Goal: Transaction & Acquisition: Download file/media

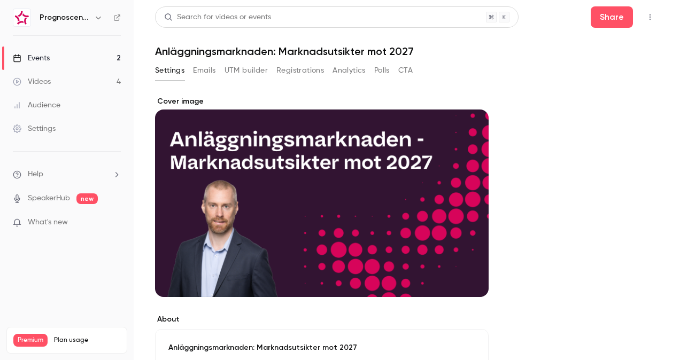
click at [39, 56] on div "Events" at bounding box center [31, 58] width 37 height 11
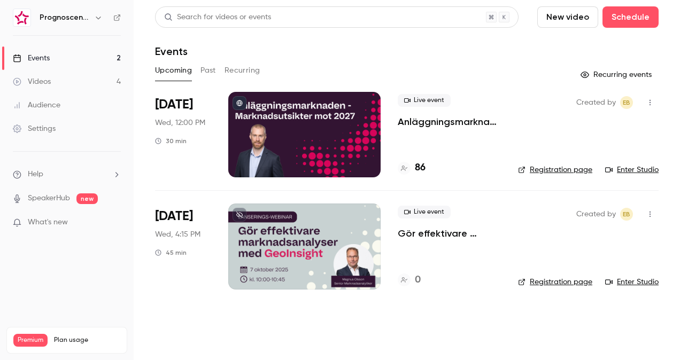
click at [471, 123] on p "Anläggningsmarknaden: Marknadsutsikter mot 2027" at bounding box center [449, 121] width 103 height 13
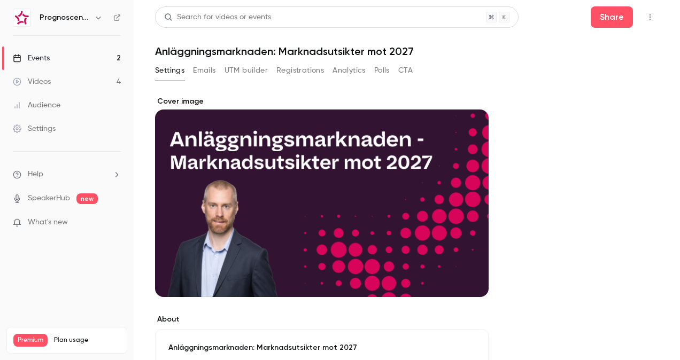
click at [304, 73] on button "Registrations" at bounding box center [300, 70] width 48 height 17
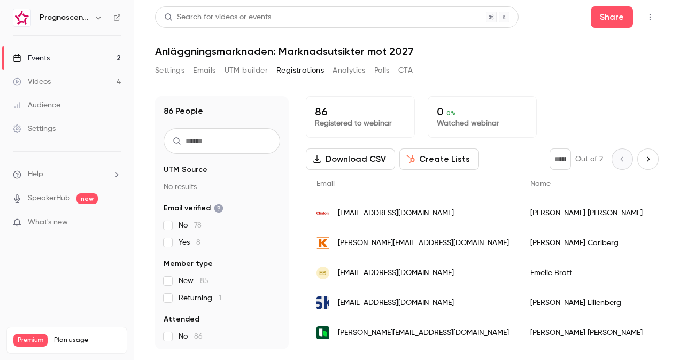
click at [359, 161] on button "Download CSV" at bounding box center [350, 159] width 89 height 21
click at [644, 61] on div "Search for videos or events Share Anläggningsmarknaden: Marknadsutsikter mot 20…" at bounding box center [406, 177] width 503 height 343
click at [64, 59] on link "Events 2" at bounding box center [67, 58] width 134 height 24
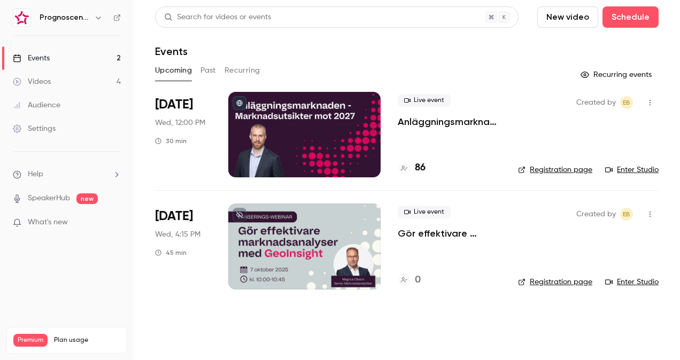
click at [413, 130] on div "Live event Anläggningsmarknaden: Marknadsutsikter mot 2027 86" at bounding box center [449, 134] width 103 height 85
click at [423, 123] on p "Anläggningsmarknaden: Marknadsutsikter mot 2027" at bounding box center [449, 121] width 103 height 13
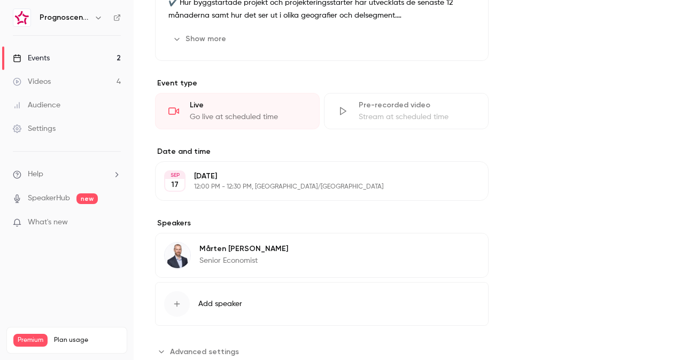
scroll to position [442, 0]
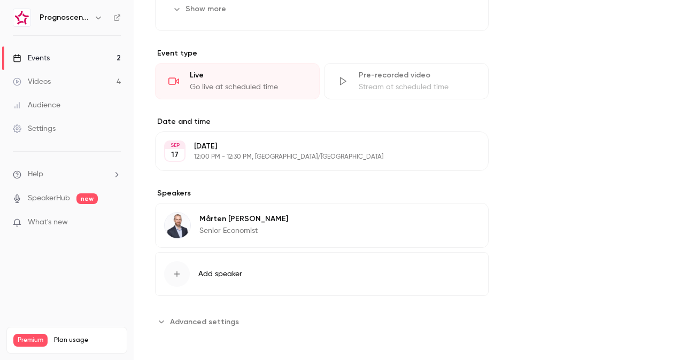
click at [189, 323] on span "Advanced settings" at bounding box center [204, 321] width 69 height 11
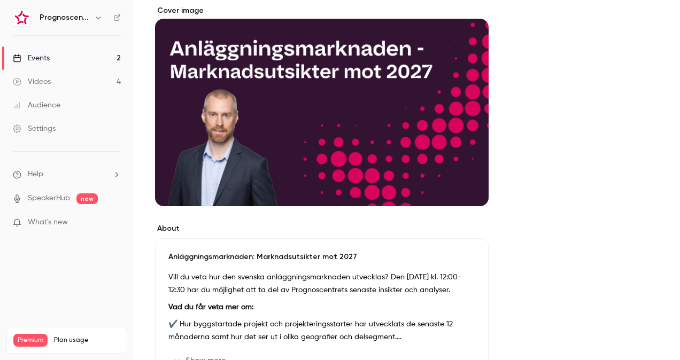
scroll to position [0, 0]
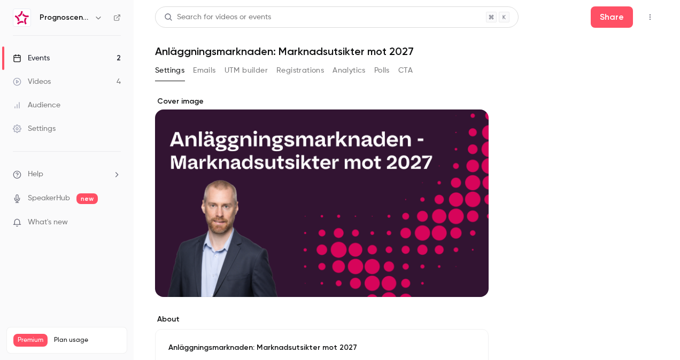
click at [75, 62] on link "Events 2" at bounding box center [67, 58] width 134 height 24
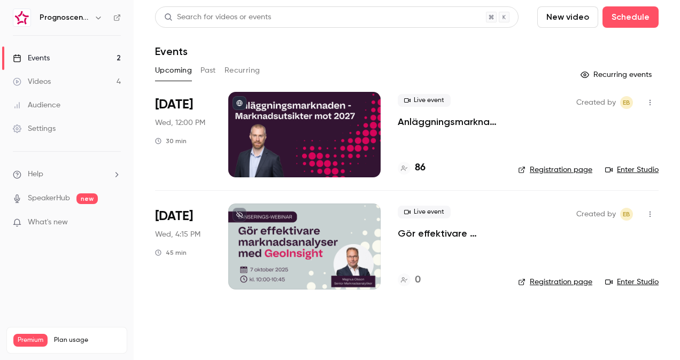
click at [478, 128] on div "Live event Anläggningsmarknaden: Marknadsutsikter mot 2027 86" at bounding box center [449, 134] width 103 height 85
click at [472, 123] on p "Anläggningsmarknaden: Marknadsutsikter mot 2027" at bounding box center [449, 121] width 103 height 13
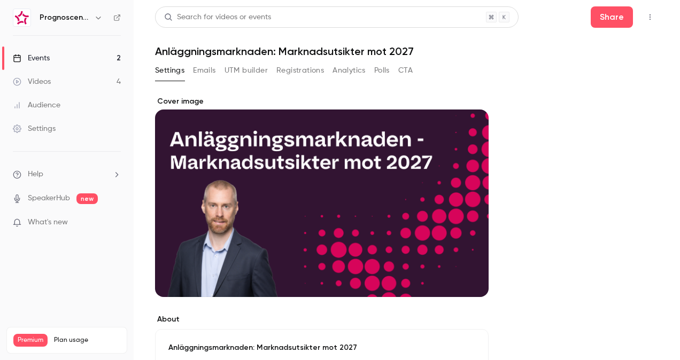
click at [286, 71] on button "Registrations" at bounding box center [300, 70] width 48 height 17
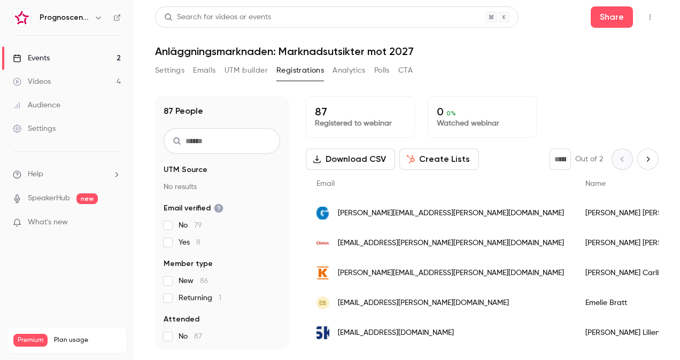
click at [435, 215] on div "tomas.wennblom@gppab.se" at bounding box center [440, 213] width 269 height 30
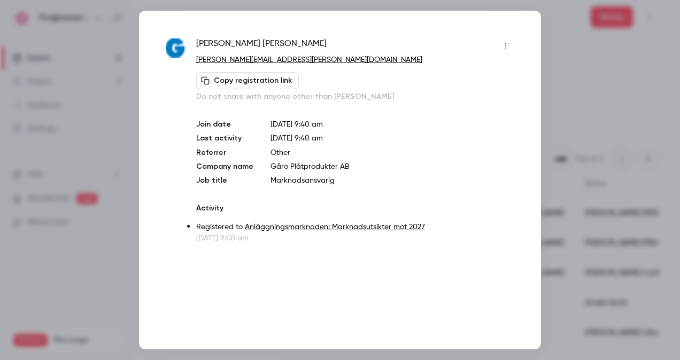
click at [535, 149] on div "Tomas Wennblom tomas.wennblom@gppab.se Copy registration link Do not share with…" at bounding box center [340, 180] width 402 height 339
click at [573, 126] on div at bounding box center [340, 180] width 680 height 360
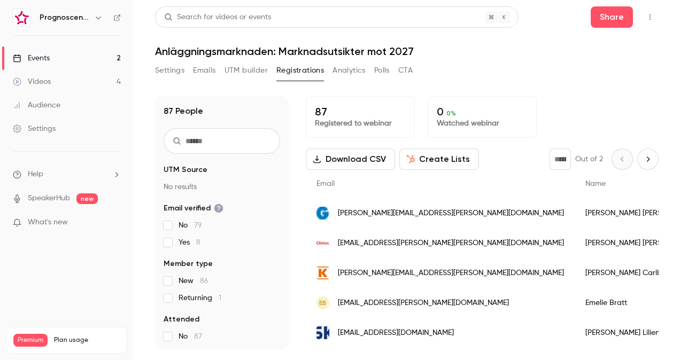
click at [345, 155] on button "Download CSV" at bounding box center [350, 159] width 89 height 21
